Goal: Navigation & Orientation: Find specific page/section

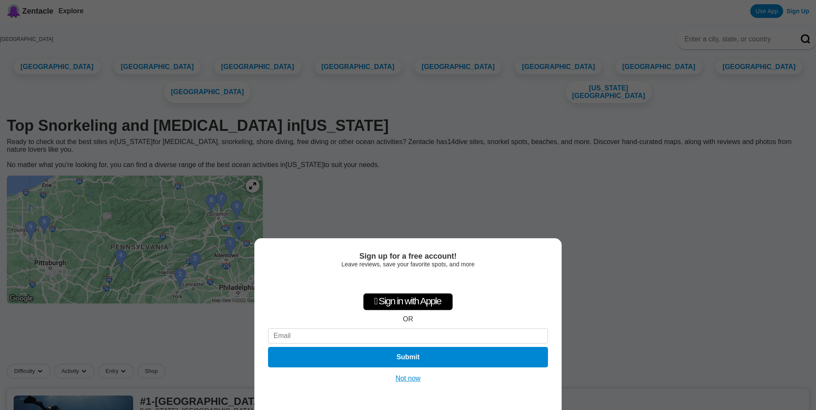
click at [404, 377] on button "Not now" at bounding box center [408, 379] width 30 height 9
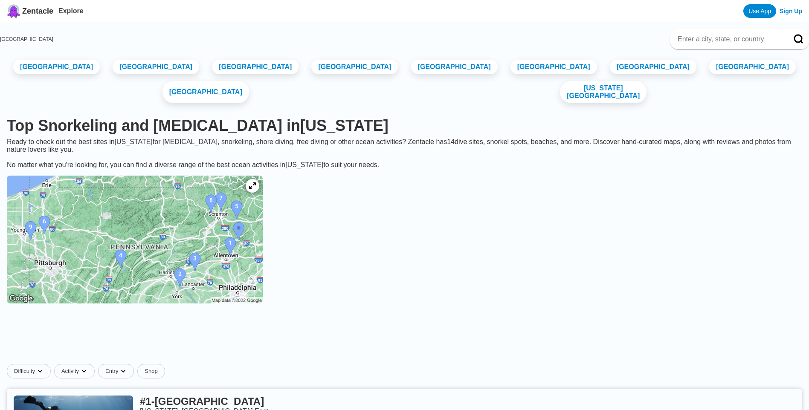
click at [209, 226] on img at bounding box center [135, 240] width 256 height 128
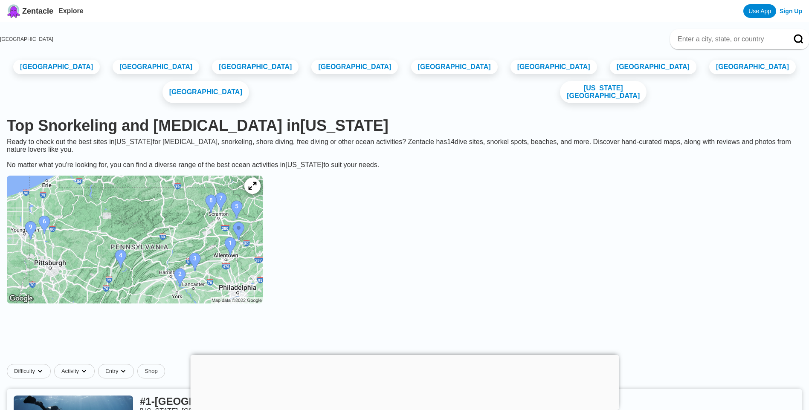
click at [256, 182] on icon at bounding box center [252, 186] width 8 height 8
